Goal: Navigation & Orientation: Find specific page/section

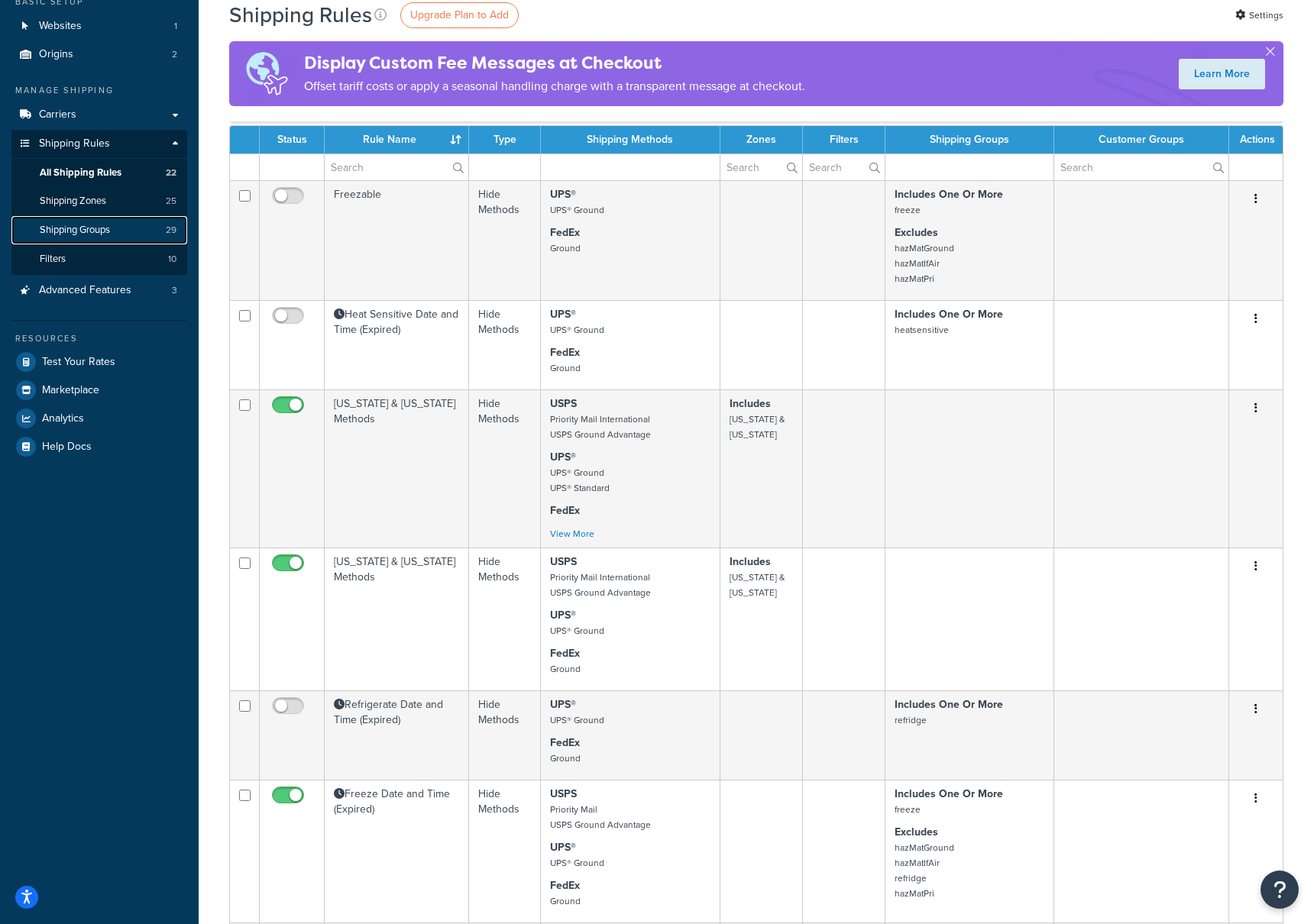
click at [86, 238] on link "Shipping Groups 29" at bounding box center [99, 231] width 176 height 29
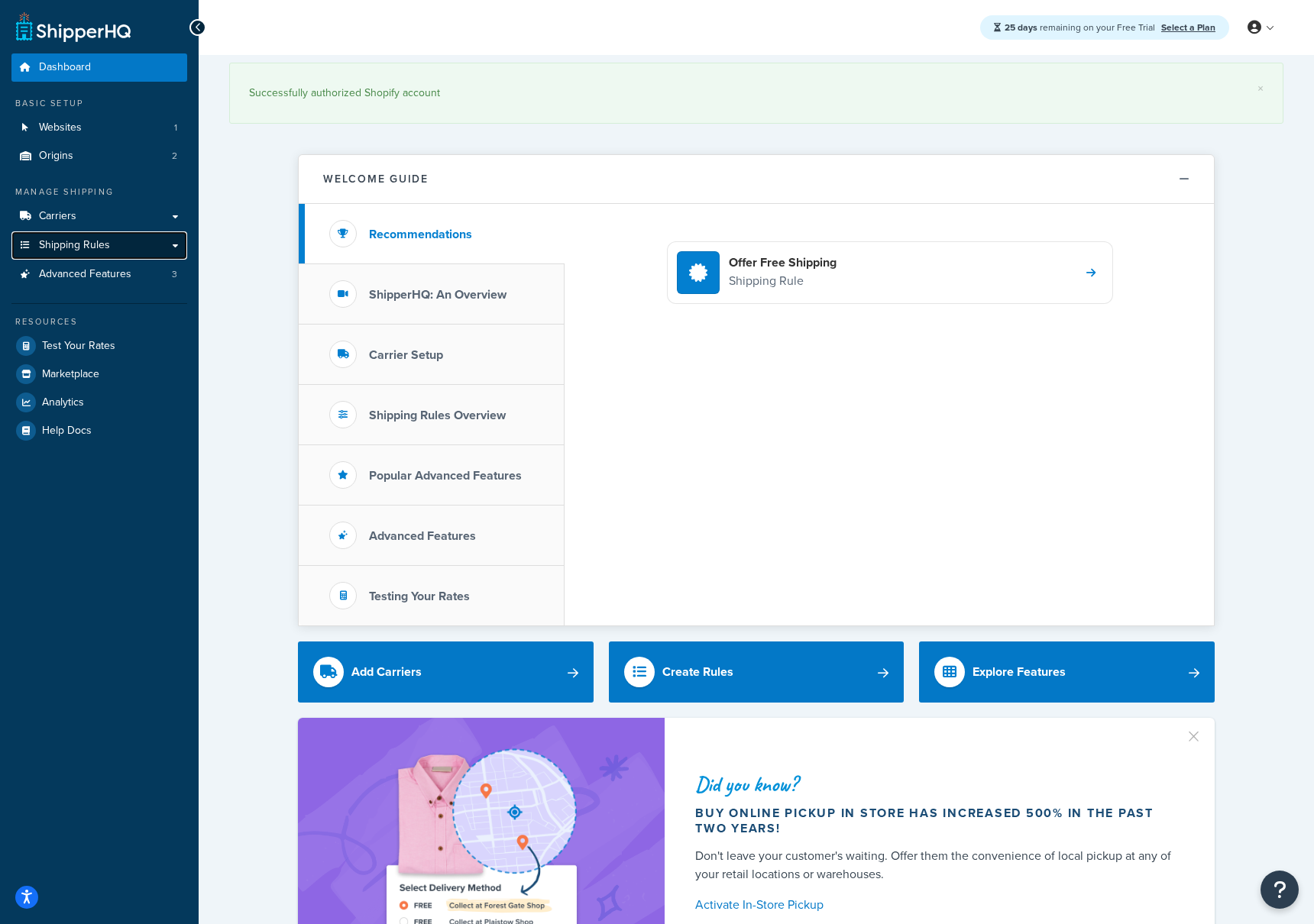
click at [160, 245] on link "Shipping Rules" at bounding box center [99, 246] width 176 height 29
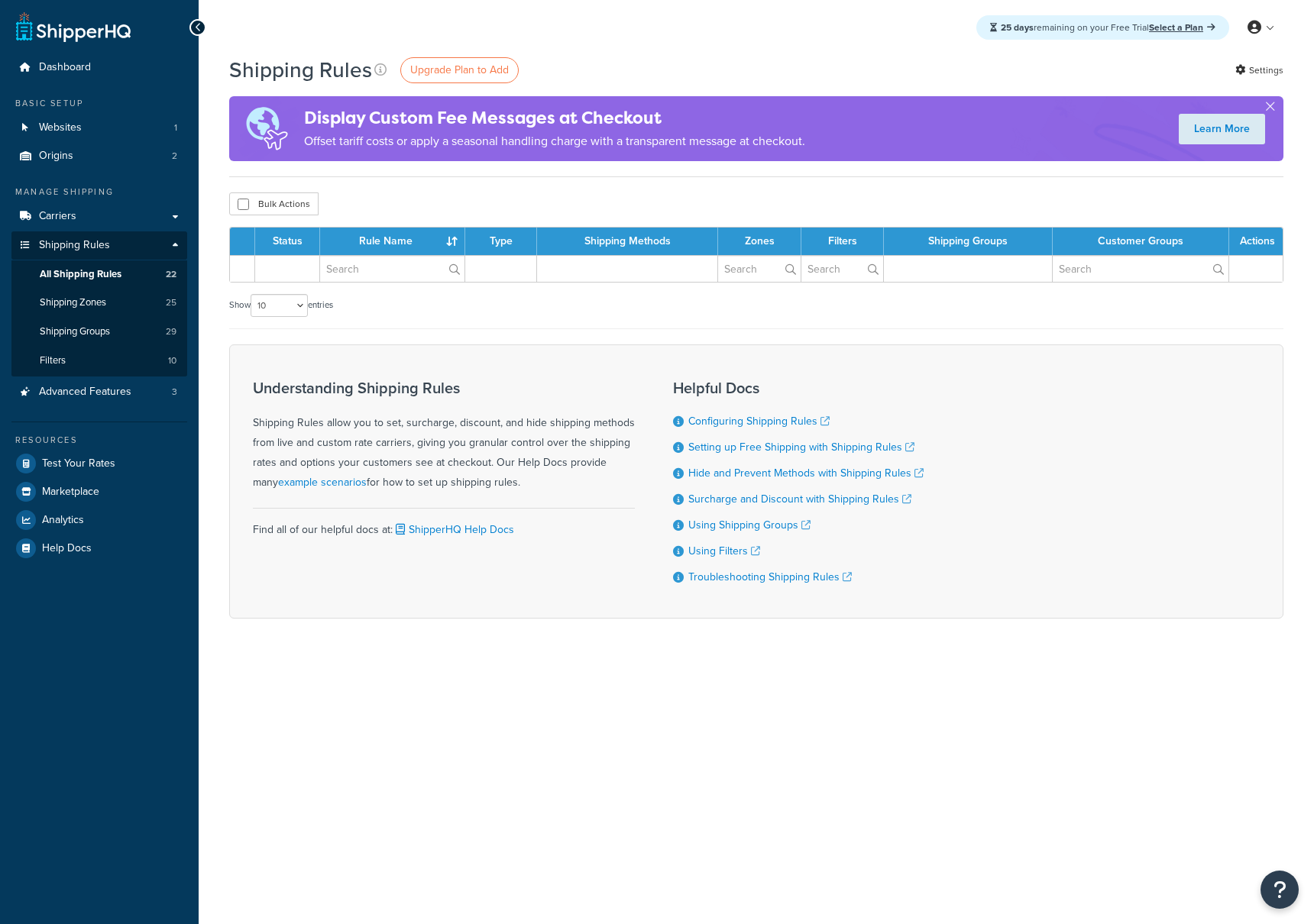
click at [175, 244] on link "Shipping Rules" at bounding box center [99, 246] width 176 height 29
click at [88, 323] on link "Shipping Groups 29" at bounding box center [99, 332] width 176 height 29
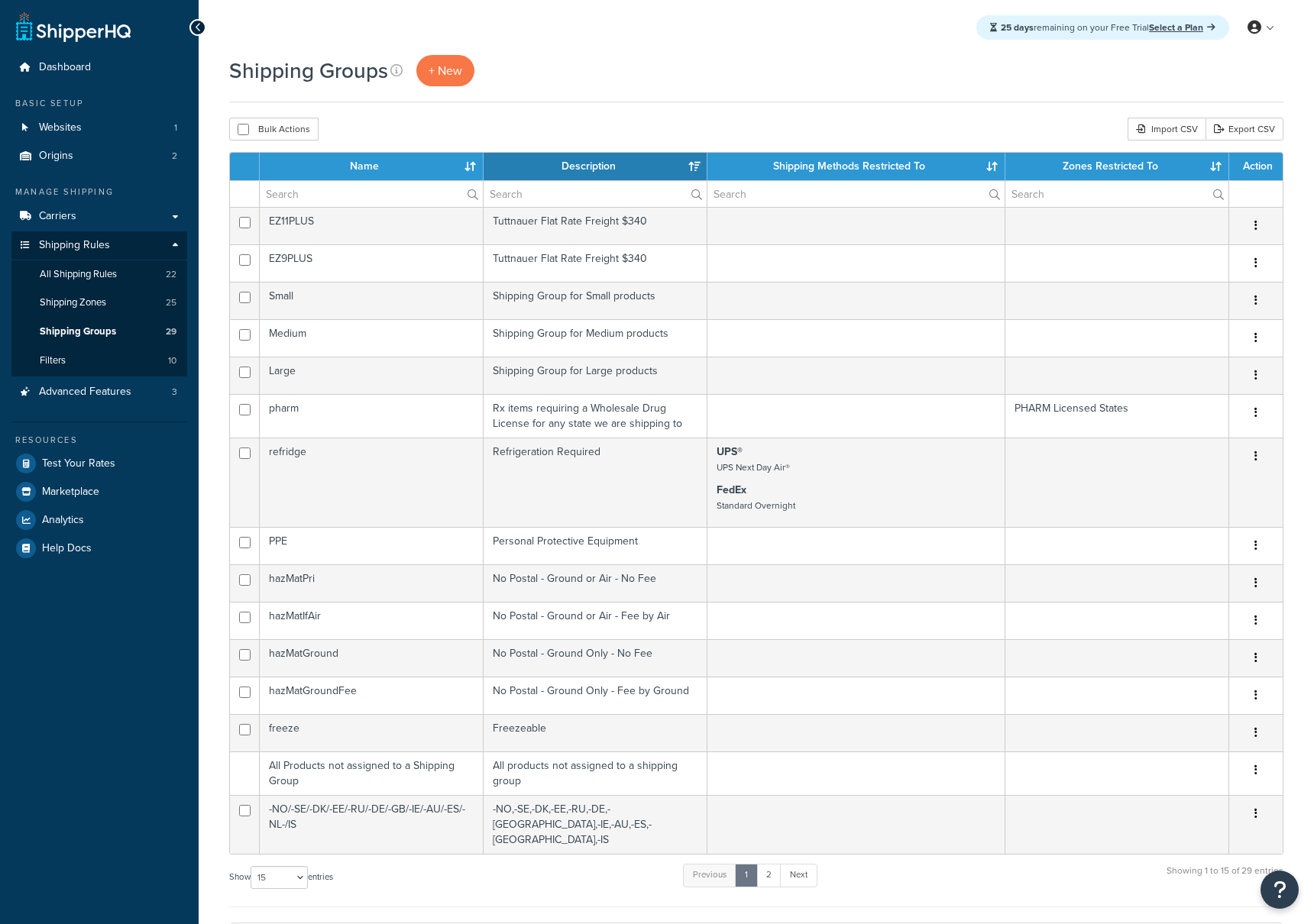
select select "15"
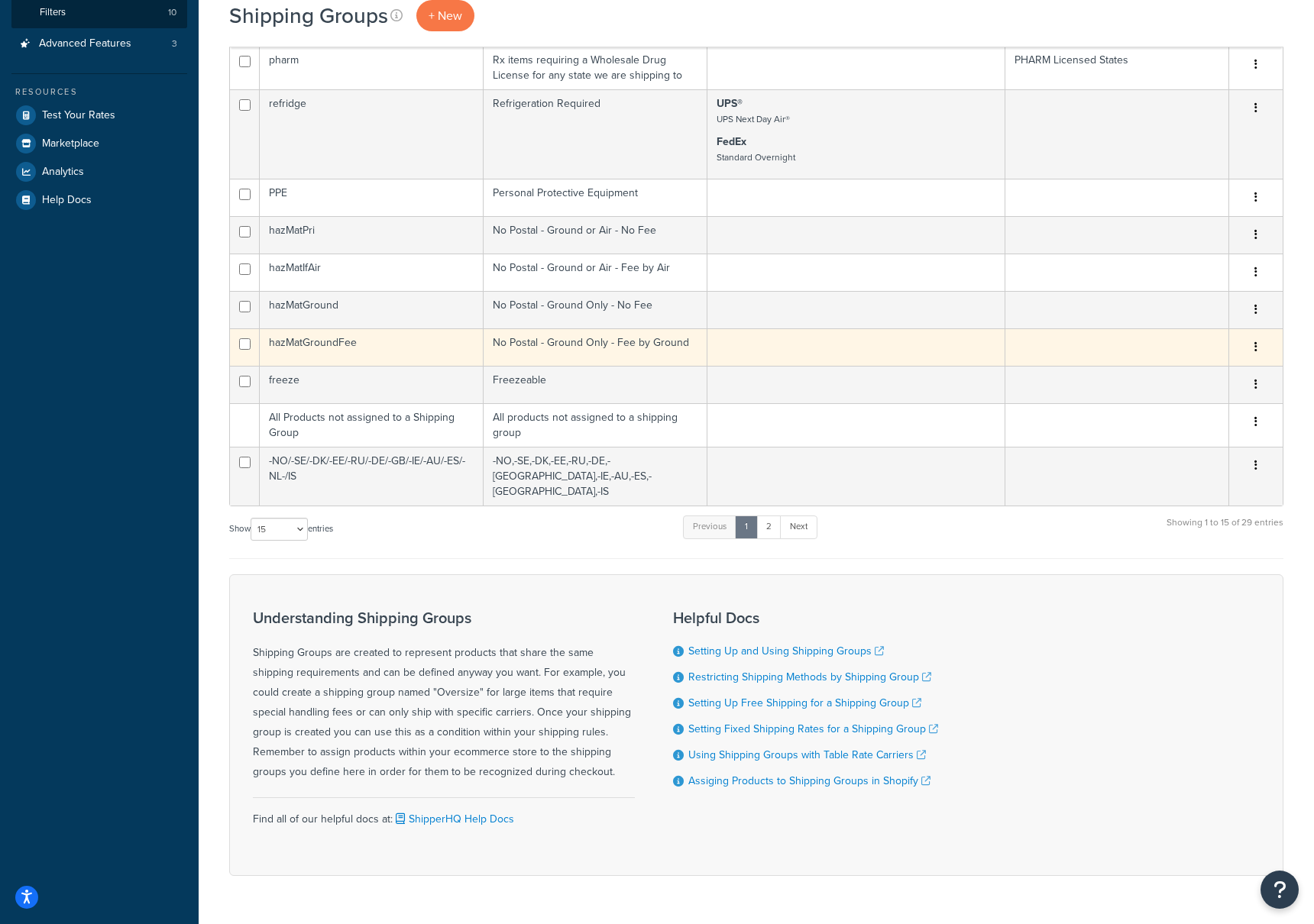
scroll to position [377, 0]
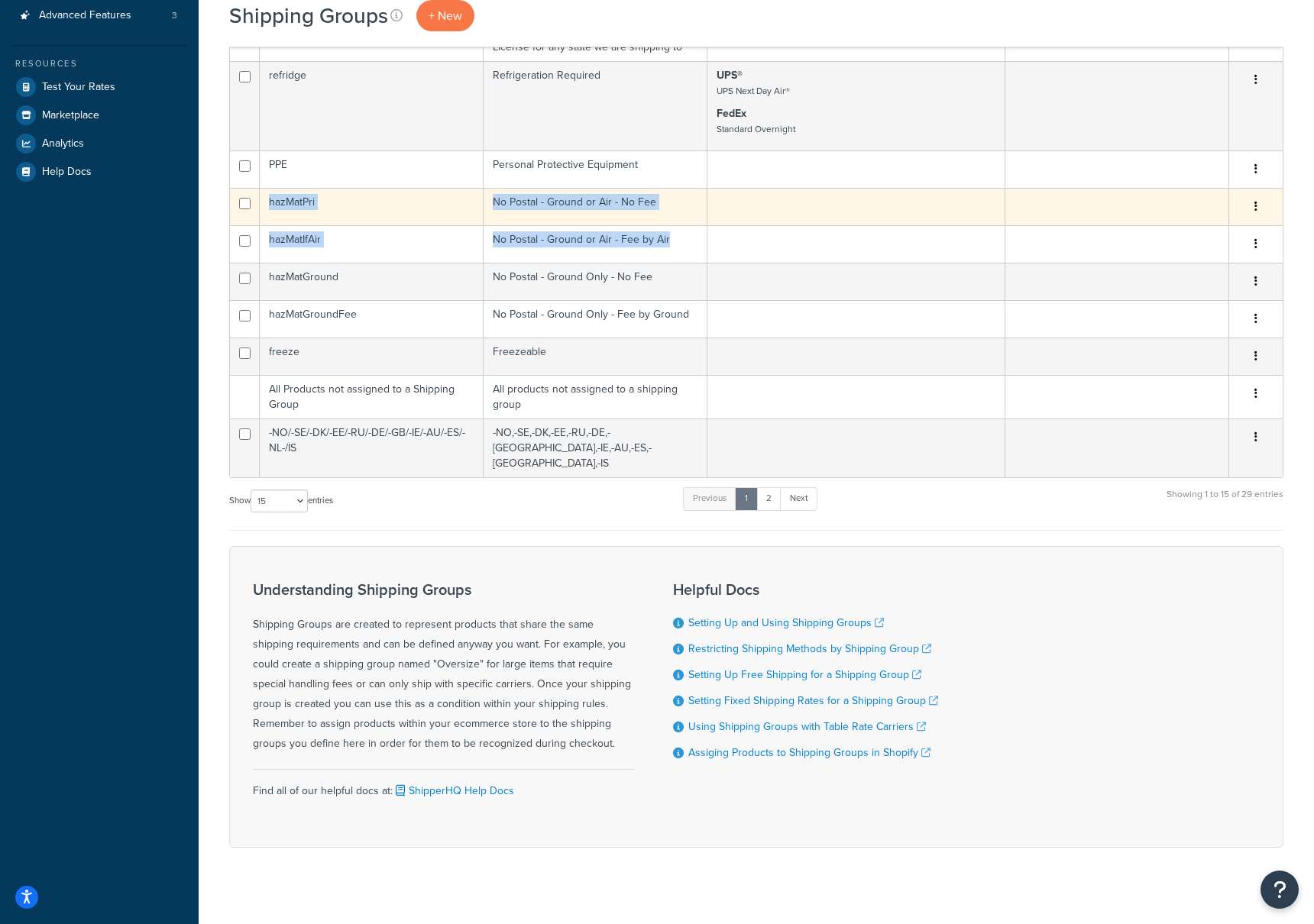
drag, startPoint x: 671, startPoint y: 241, endPoint x: 266, endPoint y: 209, distance: 406.3
click at [267, 208] on tbody "EZ11PLUS Tuttnauer Flat Rate Freight $340 Edit Duplicate [GEOGRAPHIC_DATA] EZ9P…" at bounding box center [756, 154] width 1053 height 647
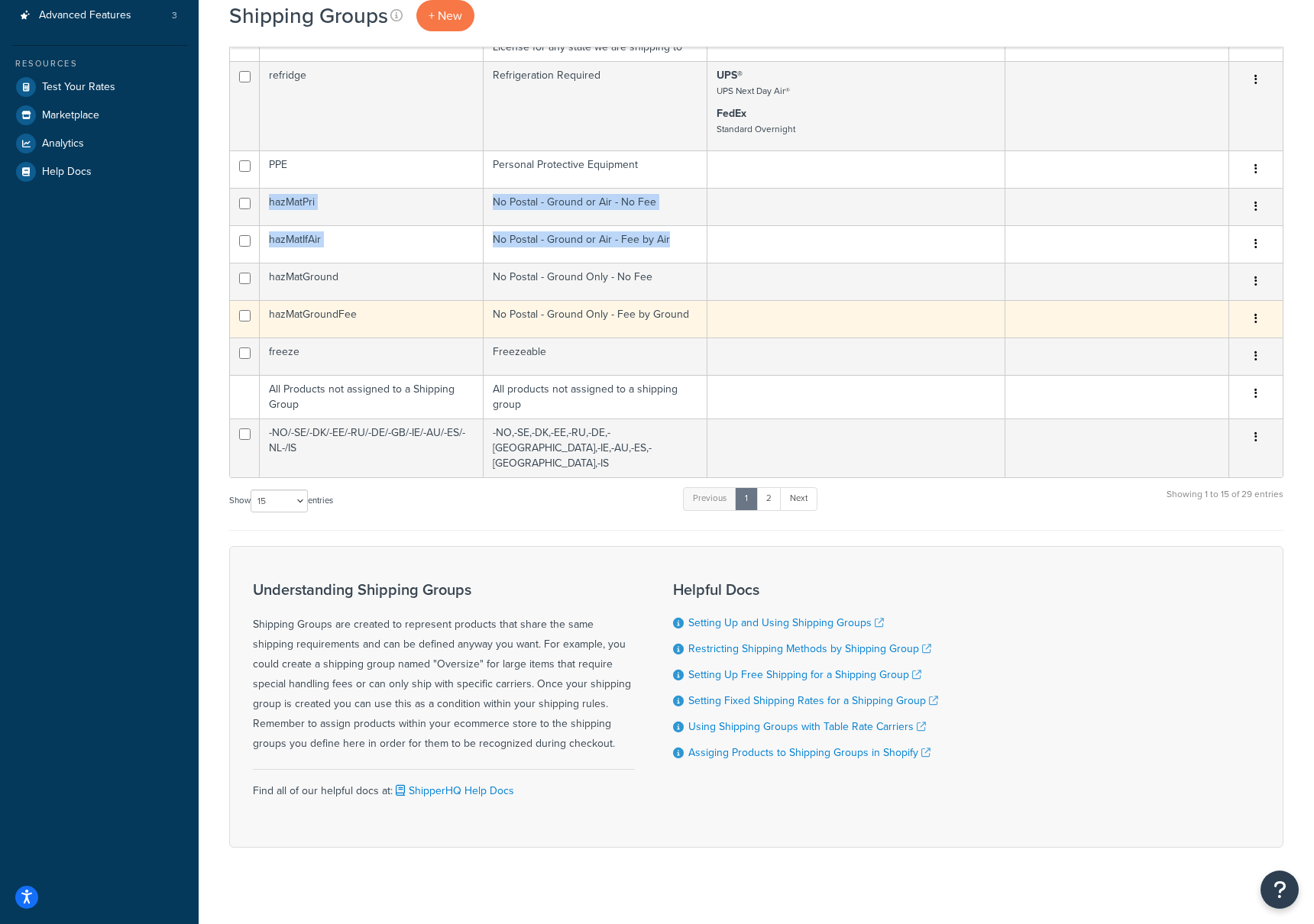
scroll to position [371, 0]
